Goal: Information Seeking & Learning: Understand process/instructions

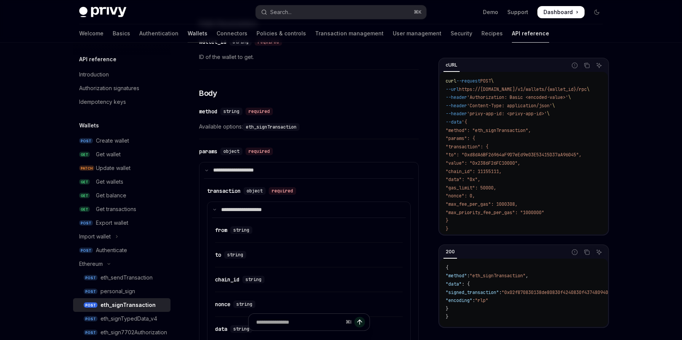
click at [188, 35] on link "Wallets" at bounding box center [198, 33] width 20 height 18
type textarea "*"
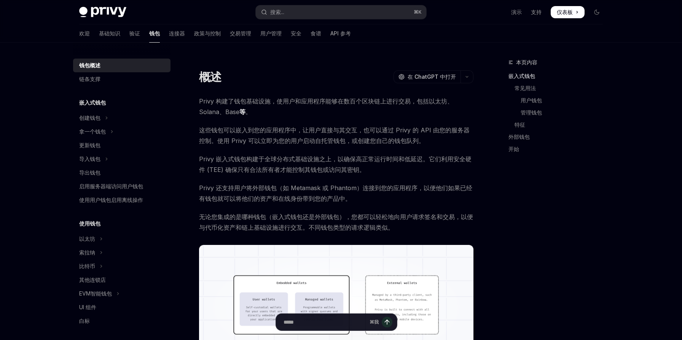
click at [113, 238] on button "以太坊" at bounding box center [121, 239] width 97 height 14
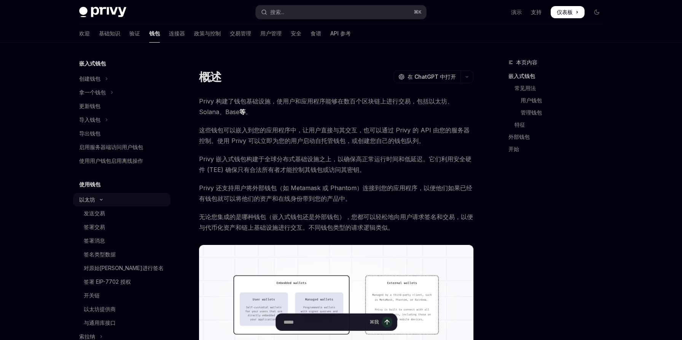
scroll to position [61, 0]
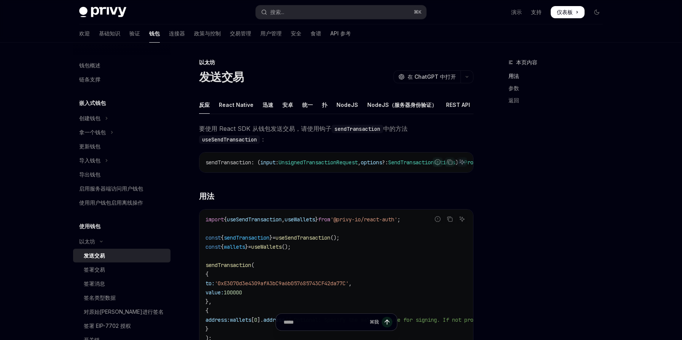
click at [120, 257] on div "发送交易" at bounding box center [125, 255] width 82 height 9
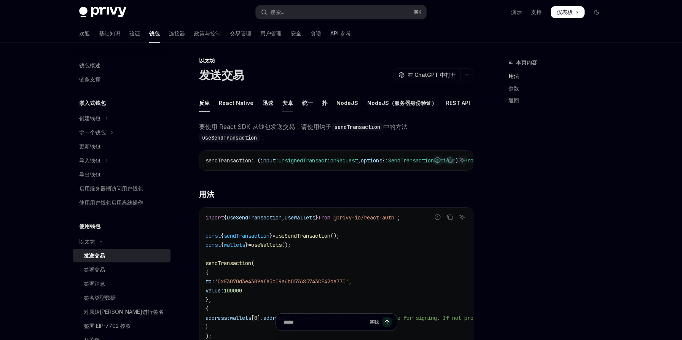
click at [288, 101] on font "安卓" at bounding box center [287, 103] width 11 height 6
type textarea "*"
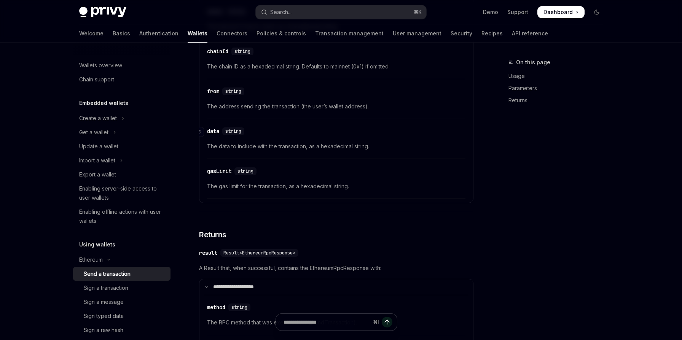
scroll to position [577, 0]
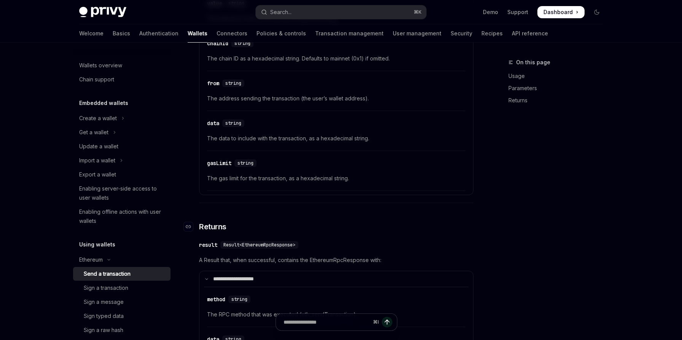
click at [417, 232] on h3 "​ Returns" at bounding box center [336, 226] width 274 height 11
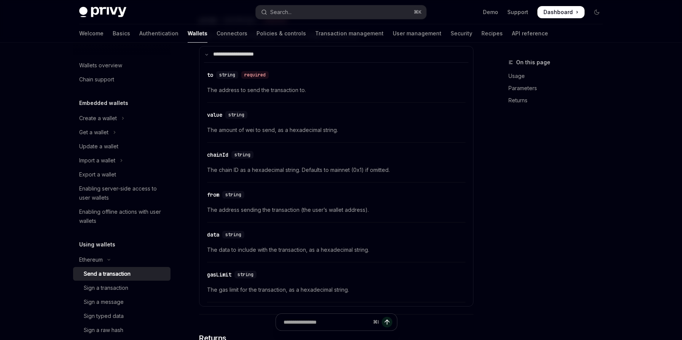
scroll to position [464, 0]
